Goal: Transaction & Acquisition: Obtain resource

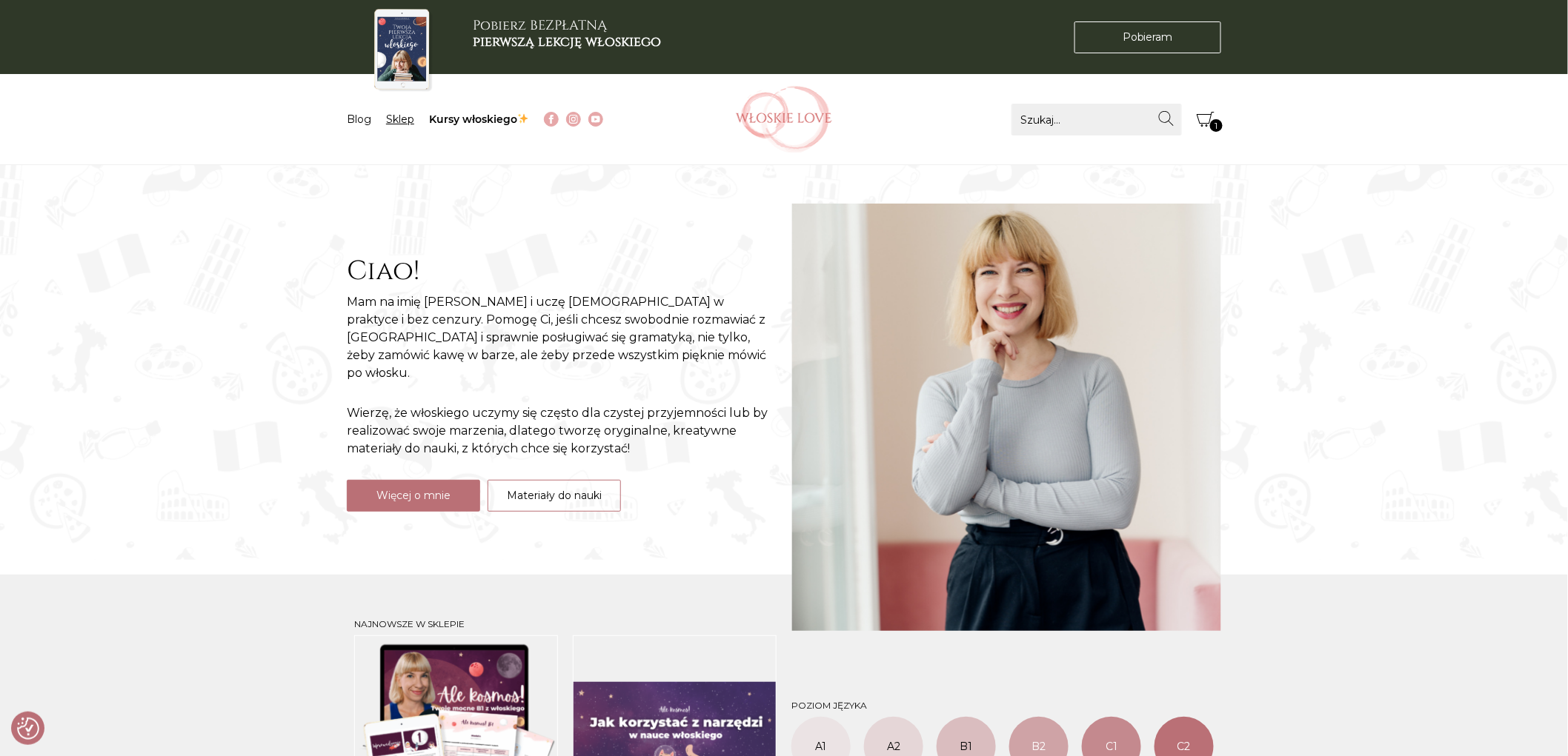
click at [402, 116] on link "Sklep" at bounding box center [400, 119] width 28 height 13
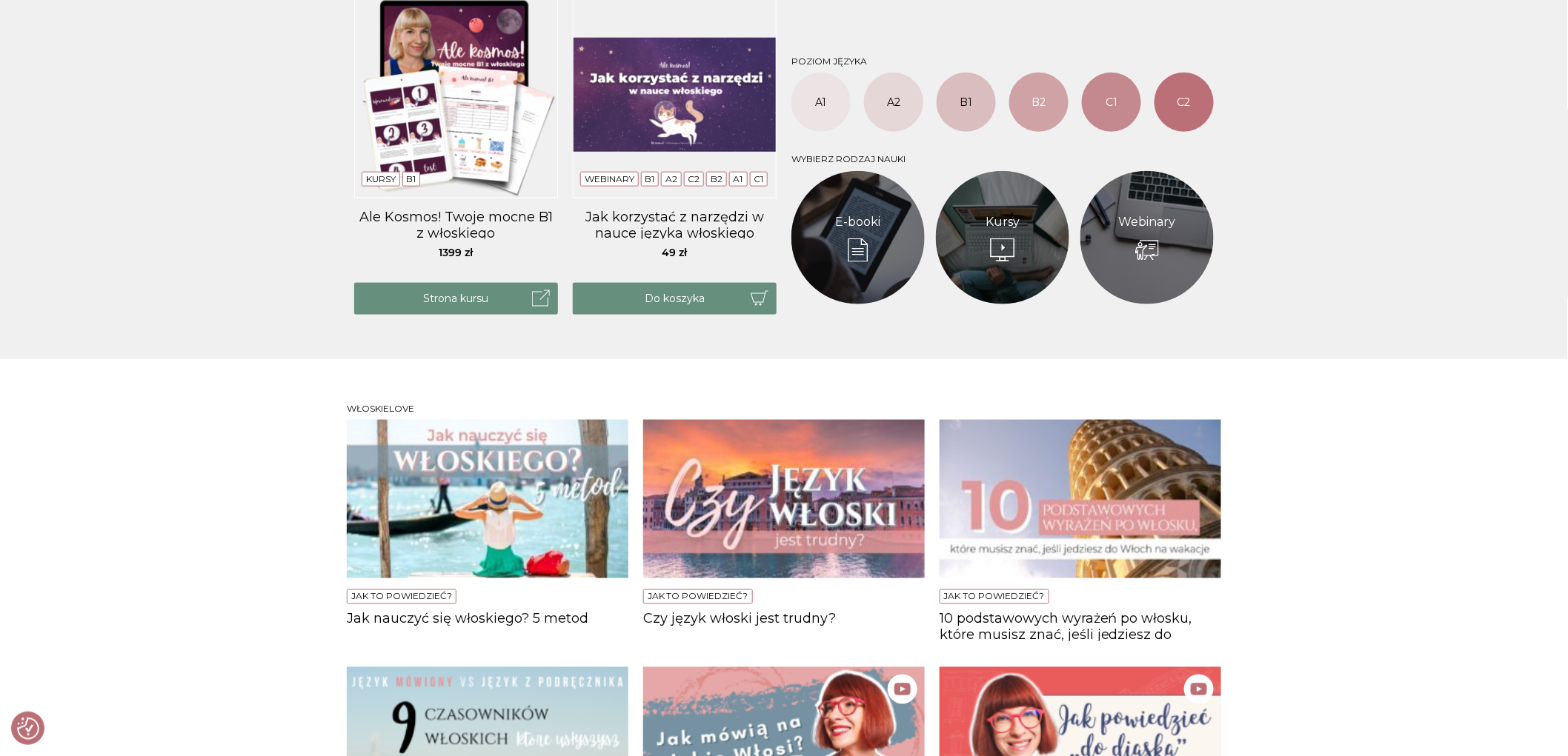
scroll to position [823, 0]
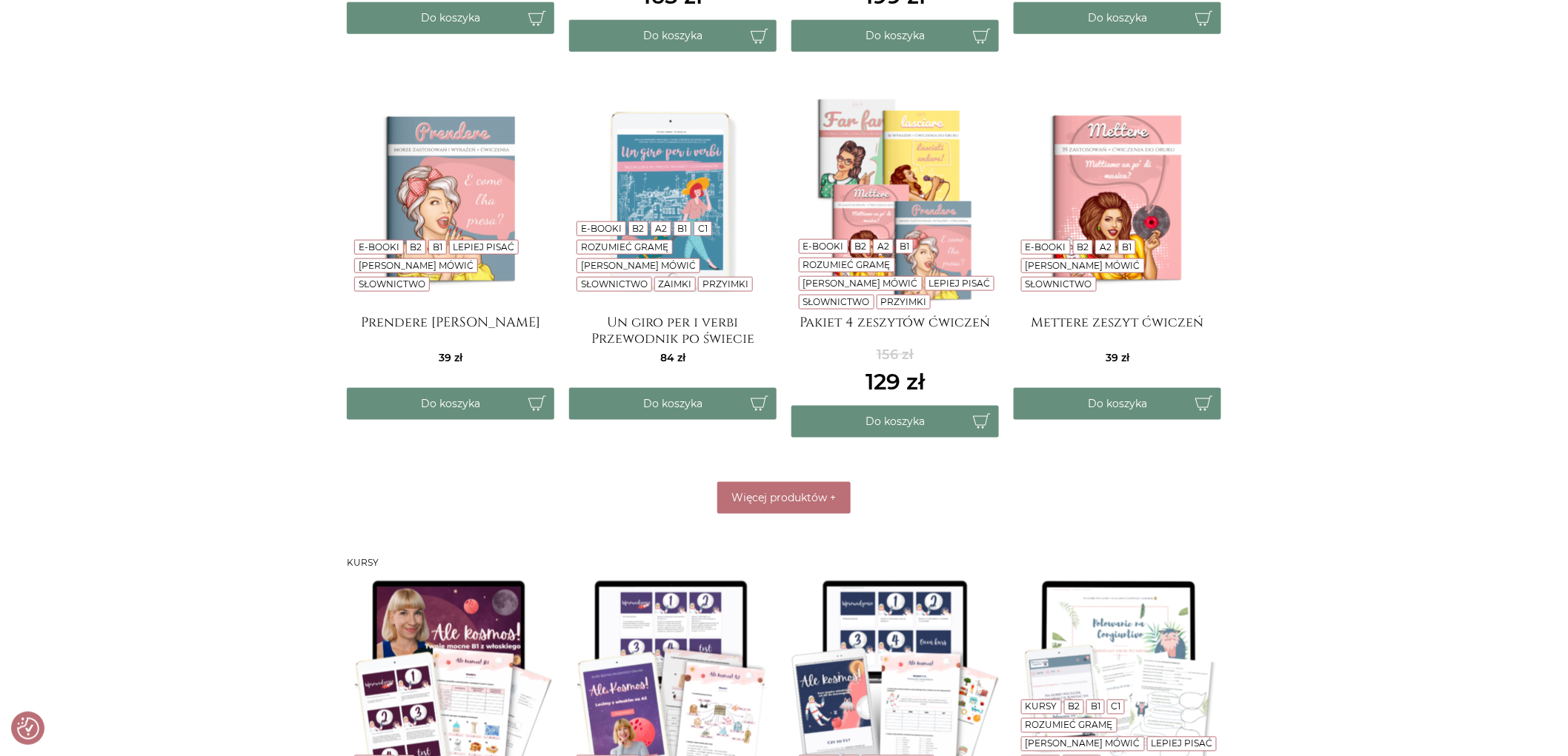
scroll to position [905, 0]
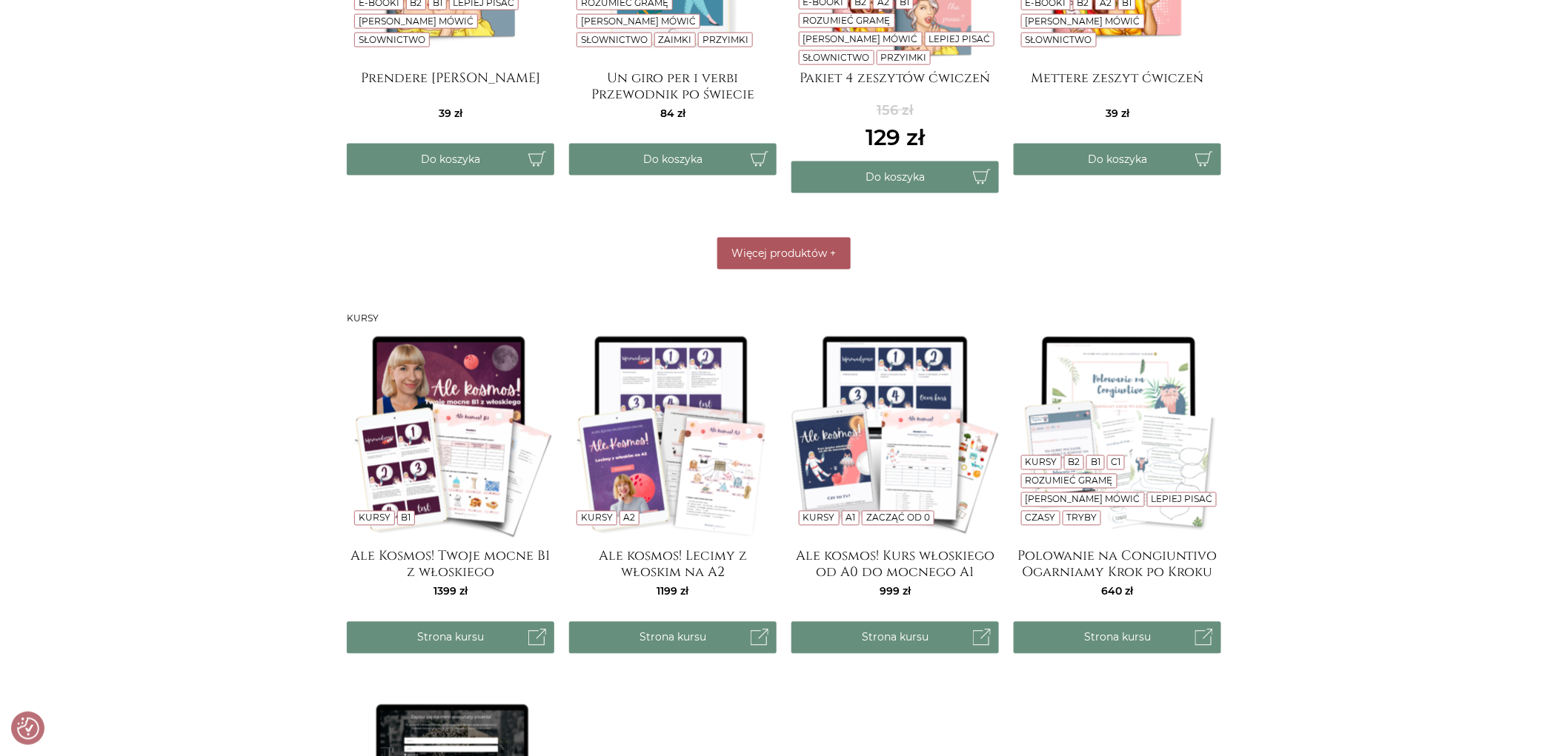
click at [764, 254] on span "Więcej produktów" at bounding box center [779, 254] width 95 height 13
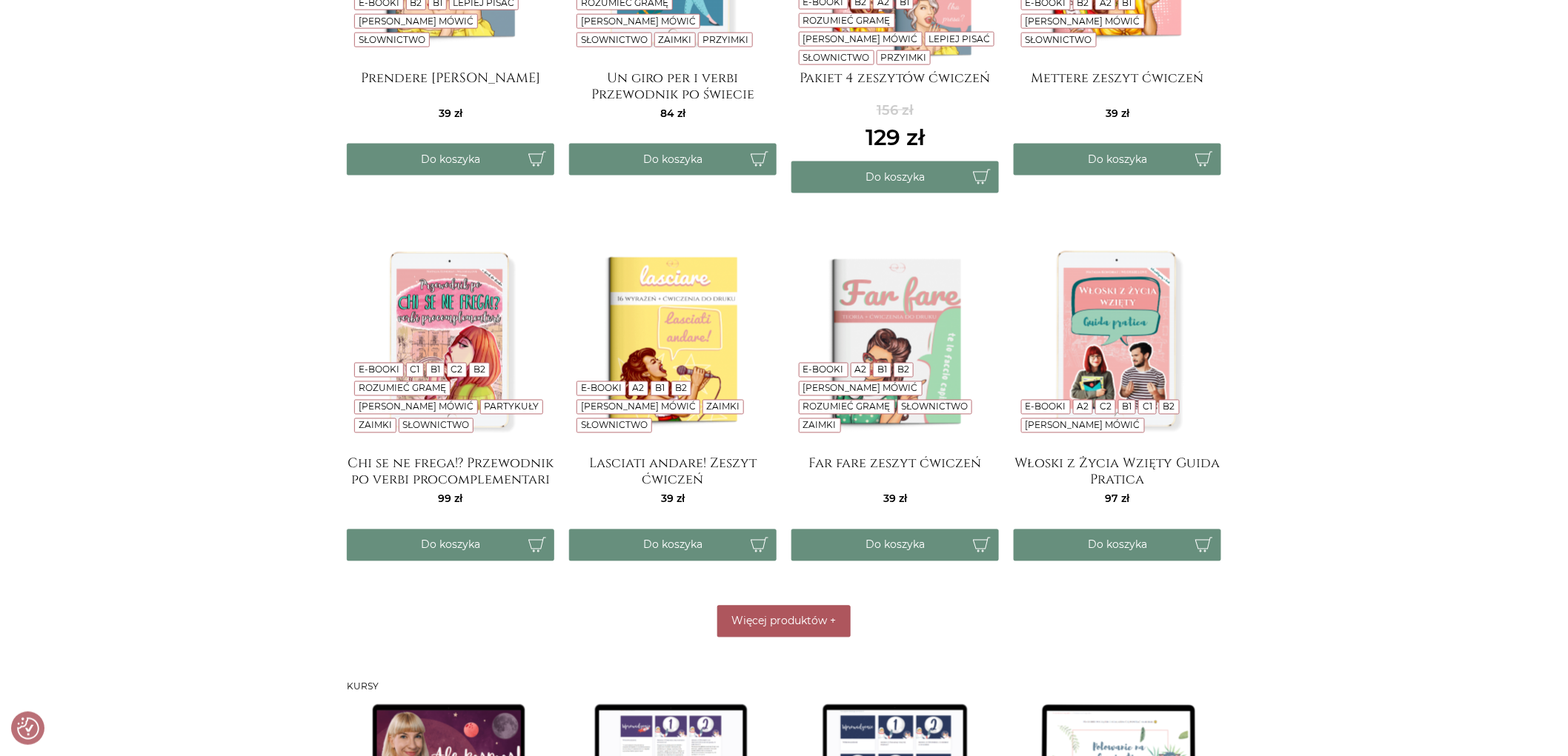
click at [774, 606] on button "Więcej produktów +" at bounding box center [784, 622] width 133 height 32
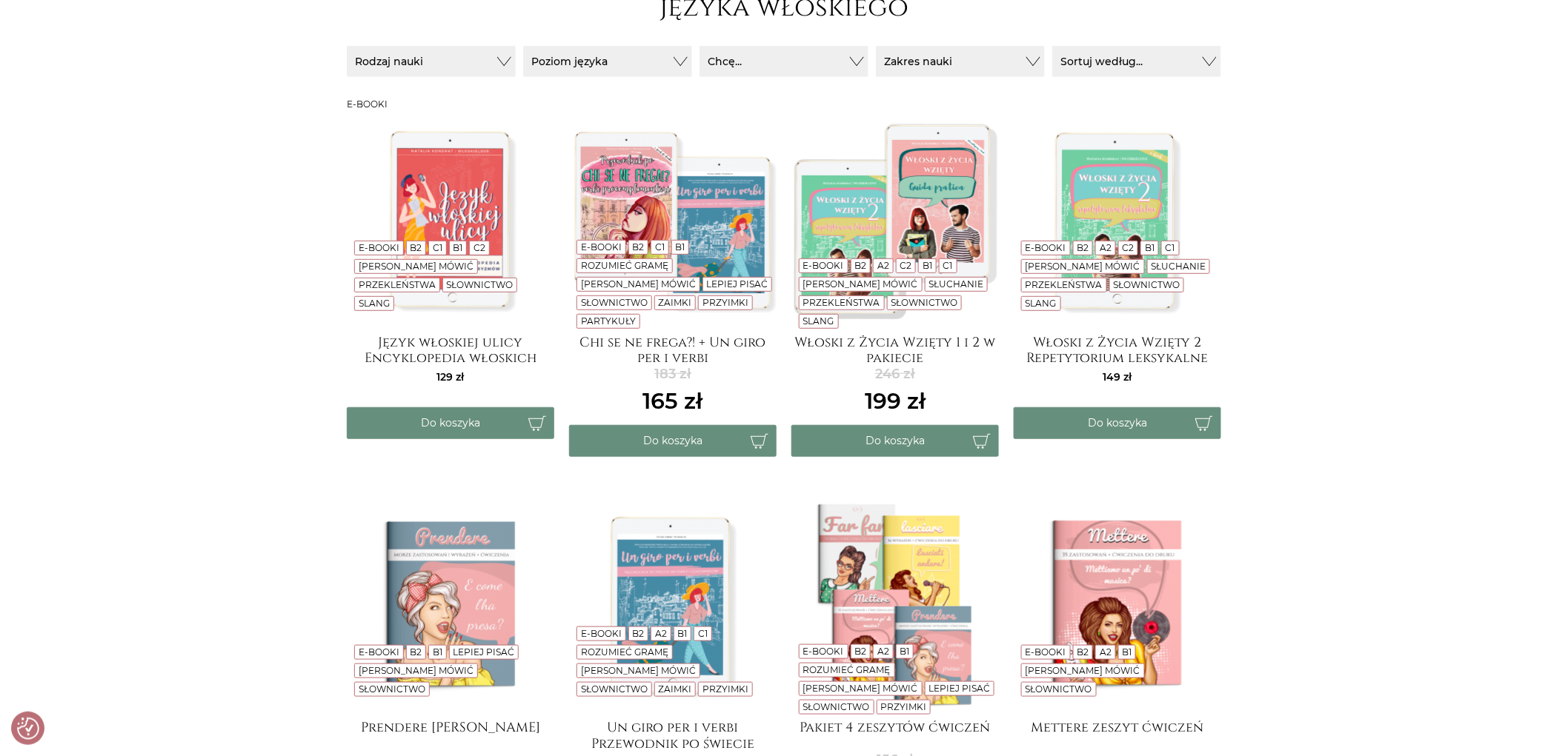
scroll to position [740, 0]
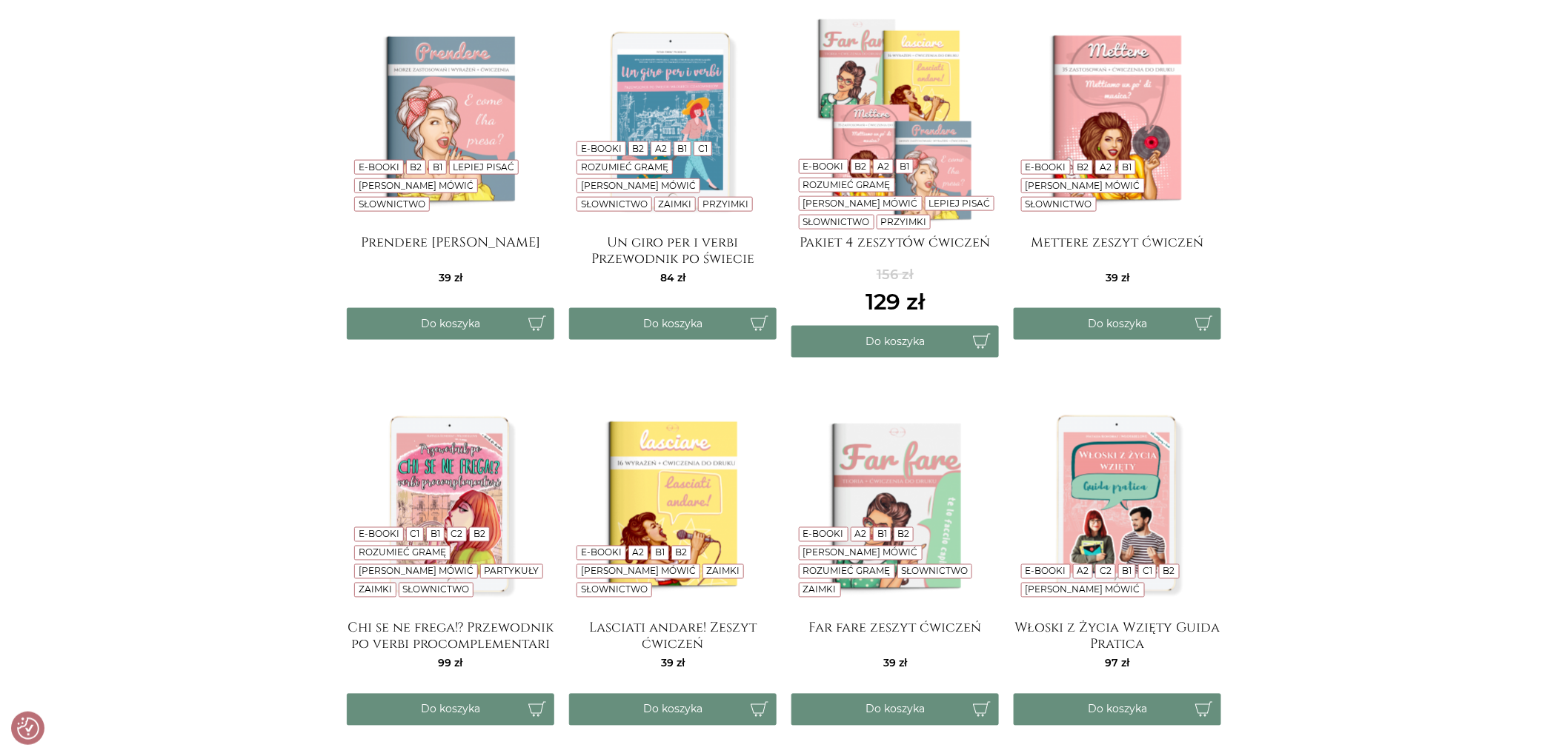
click at [874, 534] on div "E-booki A2 B1 B2 Lepiej mówić Rozumieć gramę Słownictwo Zaimki" at bounding box center [898, 559] width 200 height 85
click at [841, 511] on img at bounding box center [895, 506] width 207 height 207
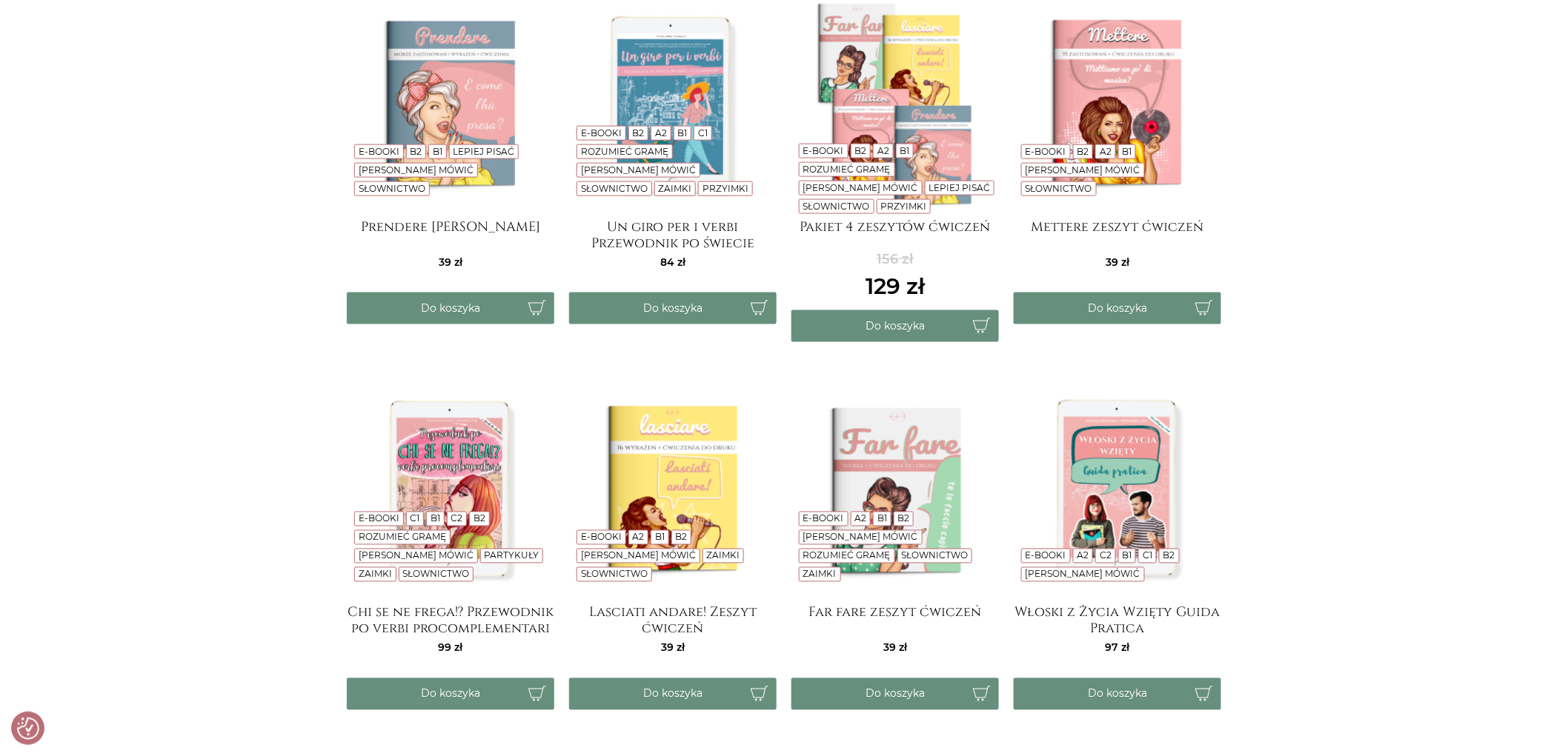
scroll to position [1151, 0]
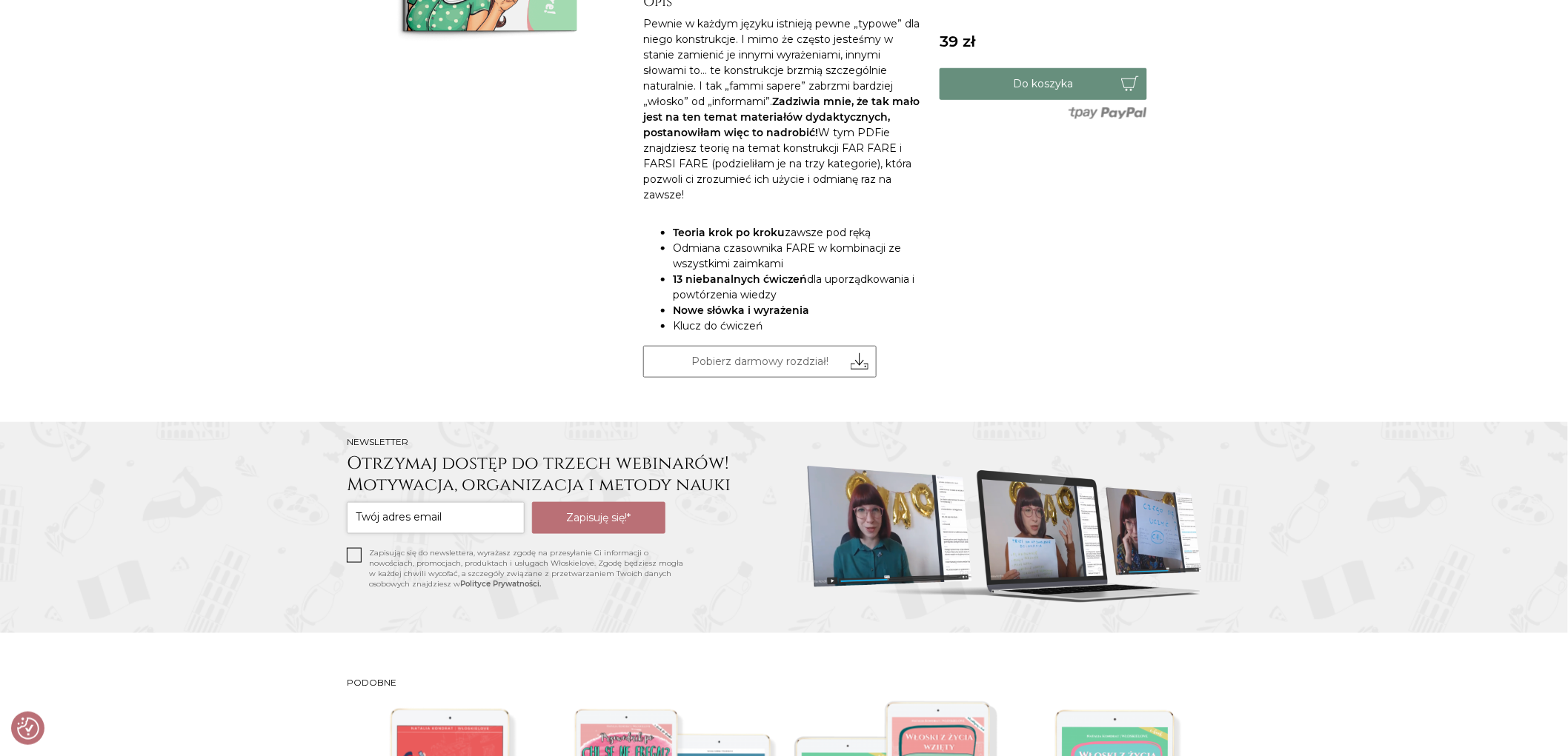
scroll to position [411, 0]
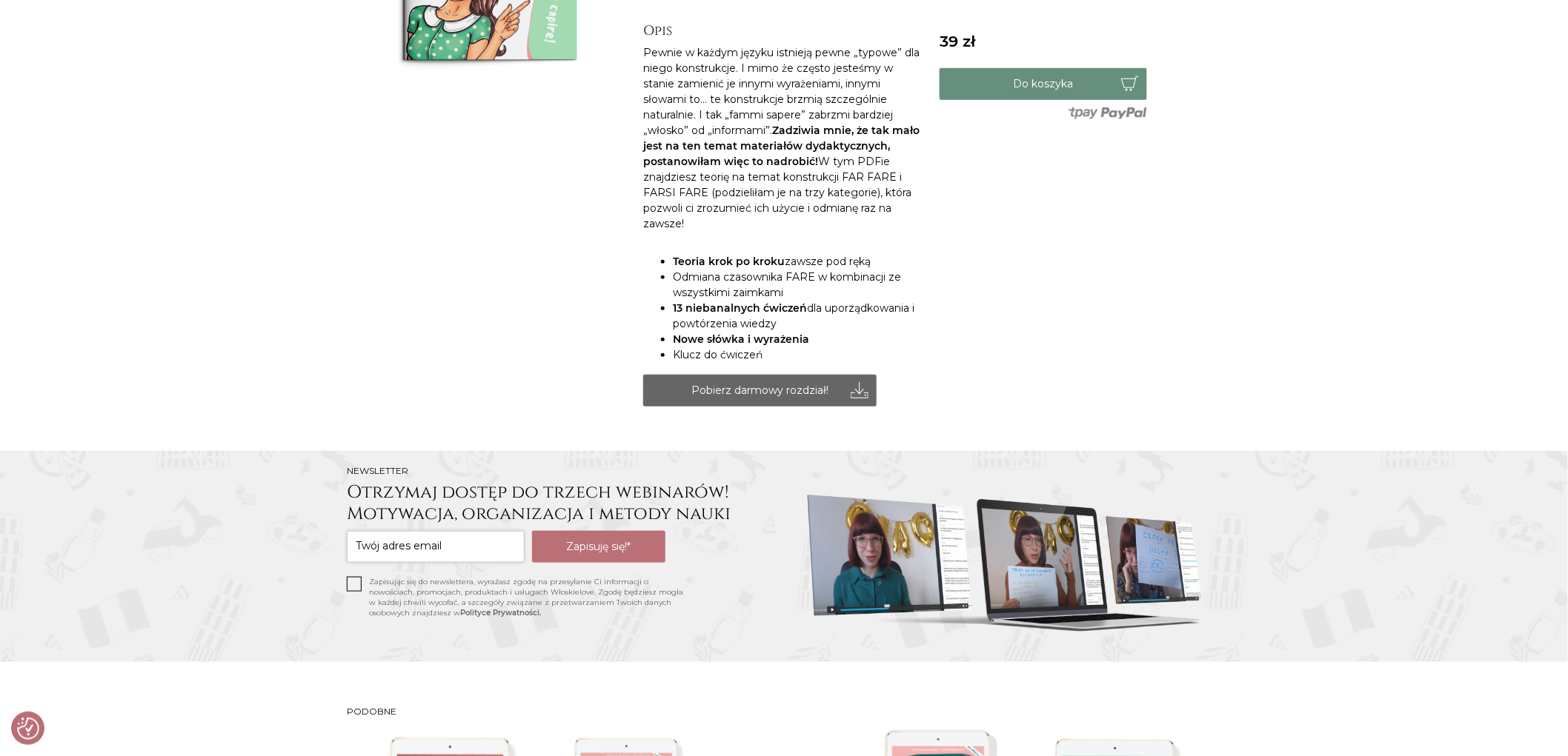
click at [738, 375] on link "Pobierz darmowy rozdział!" at bounding box center [760, 390] width 233 height 32
